Goal: Information Seeking & Learning: Learn about a topic

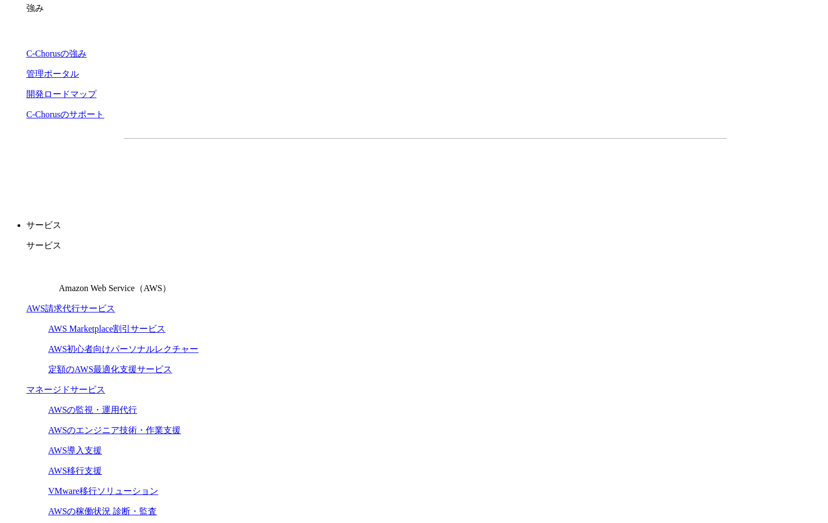
scroll to position [74, 0]
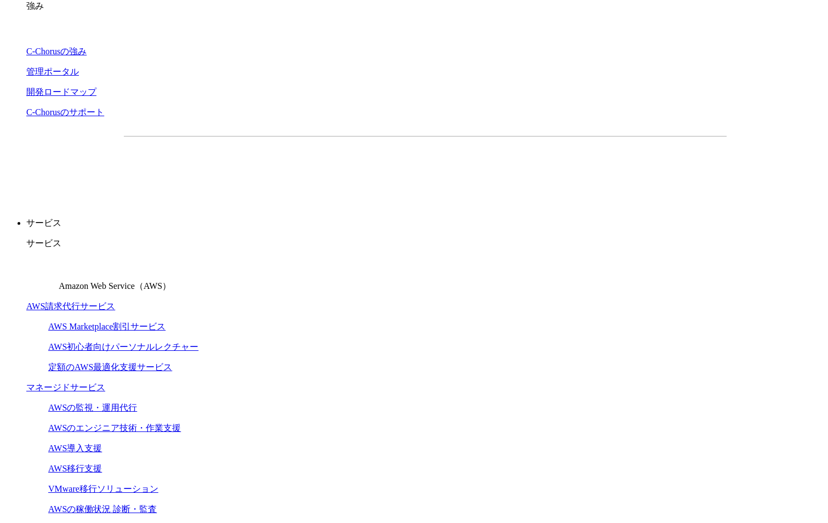
drag, startPoint x: 233, startPoint y: 281, endPoint x: 212, endPoint y: 275, distance: 21.7
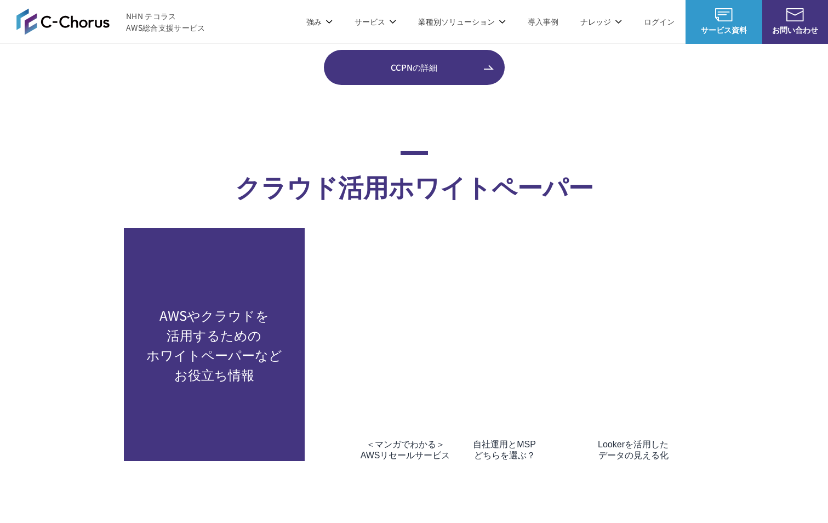
scroll to position [5177, 0]
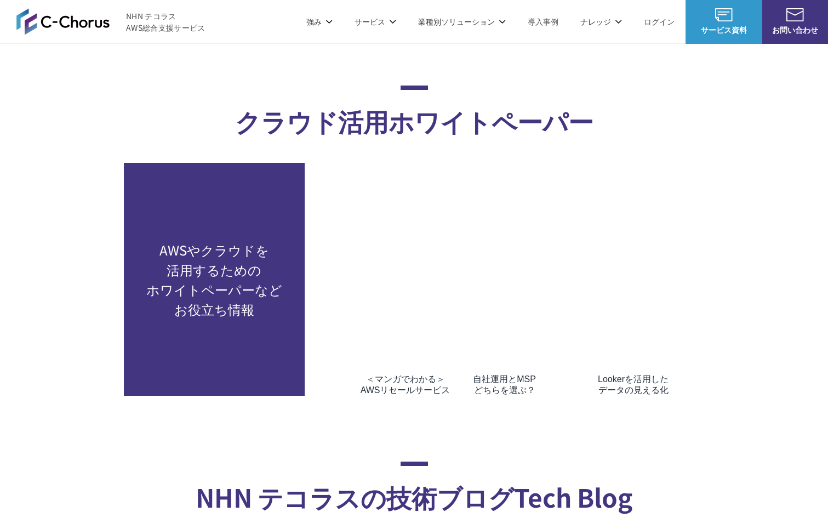
click at [425, 255] on img at bounding box center [405, 306] width 82 height 116
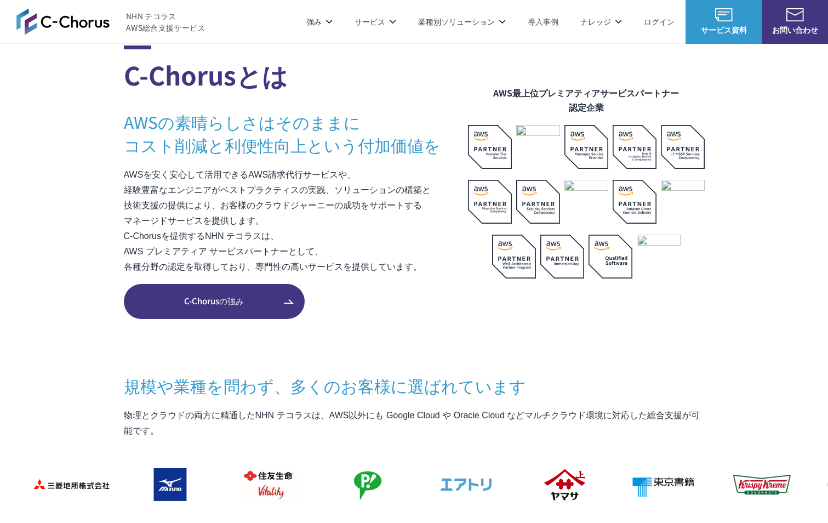
scroll to position [648, 0]
click at [254, 294] on link "C-Chorusの強み" at bounding box center [214, 300] width 181 height 35
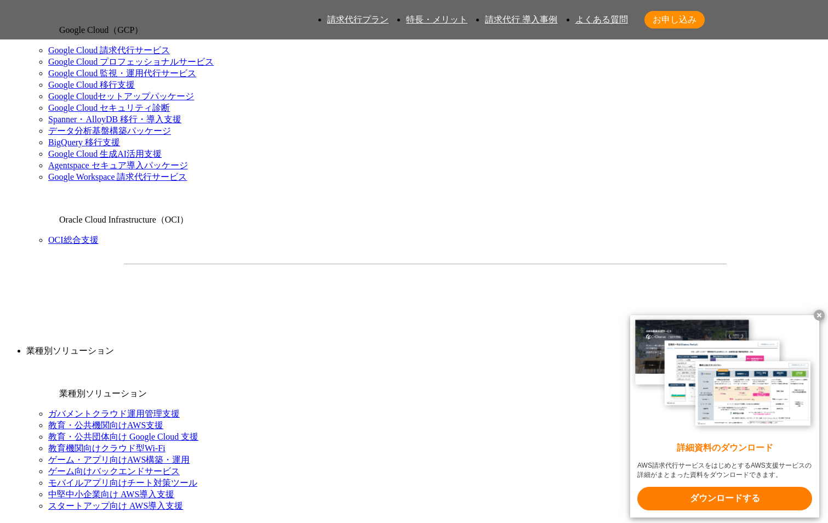
scroll to position [841, 0]
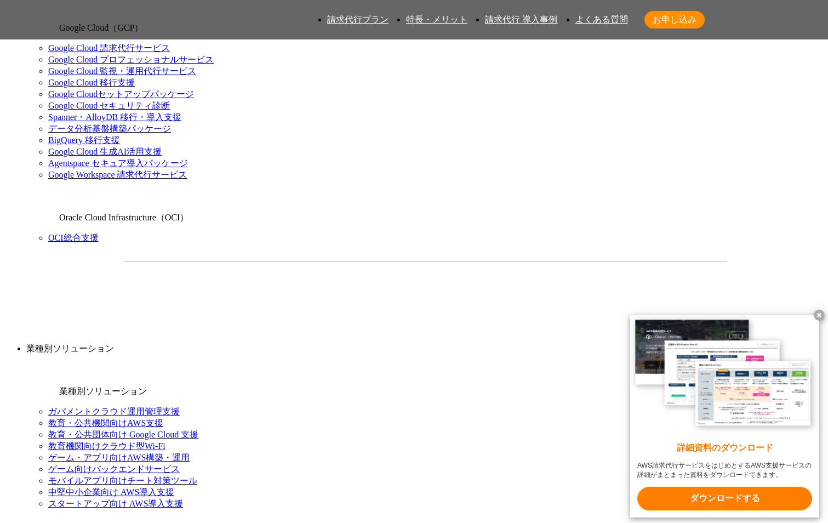
click at [820, 314] on x-t at bounding box center [819, 315] width 11 height 11
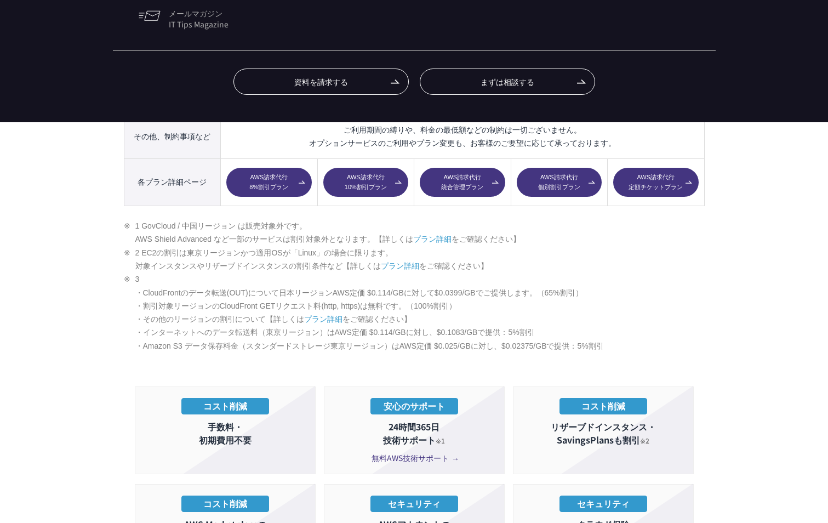
scroll to position [1665, 0]
drag, startPoint x: 662, startPoint y: 347, endPoint x: 747, endPoint y: 398, distance: 98.7
click at [747, 398] on section "AWS請求代行サービスのプラン 多様なニーズに対応したオススメのプラン プラン名 AWS請求代行 8 %割引 プラン AWS請求代行 10 %割引 プラン A…" at bounding box center [414, 263] width 828 height 1652
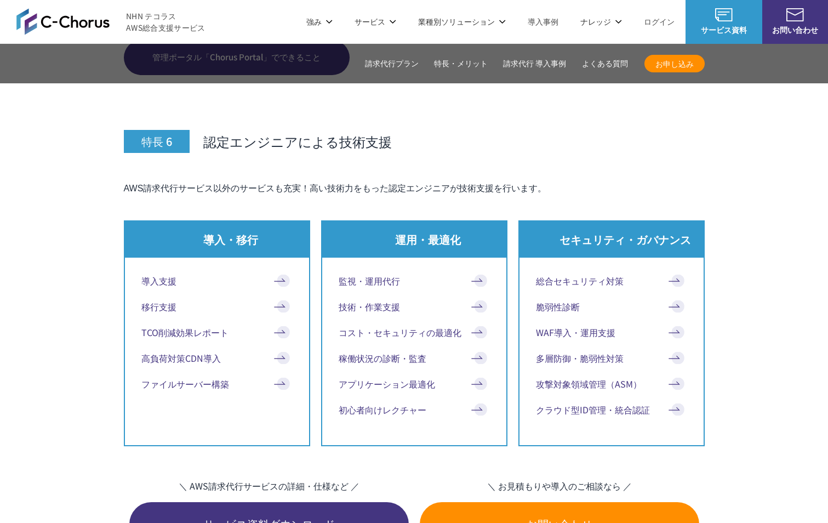
scroll to position [5058, 0]
